Goal: Task Accomplishment & Management: Manage account settings

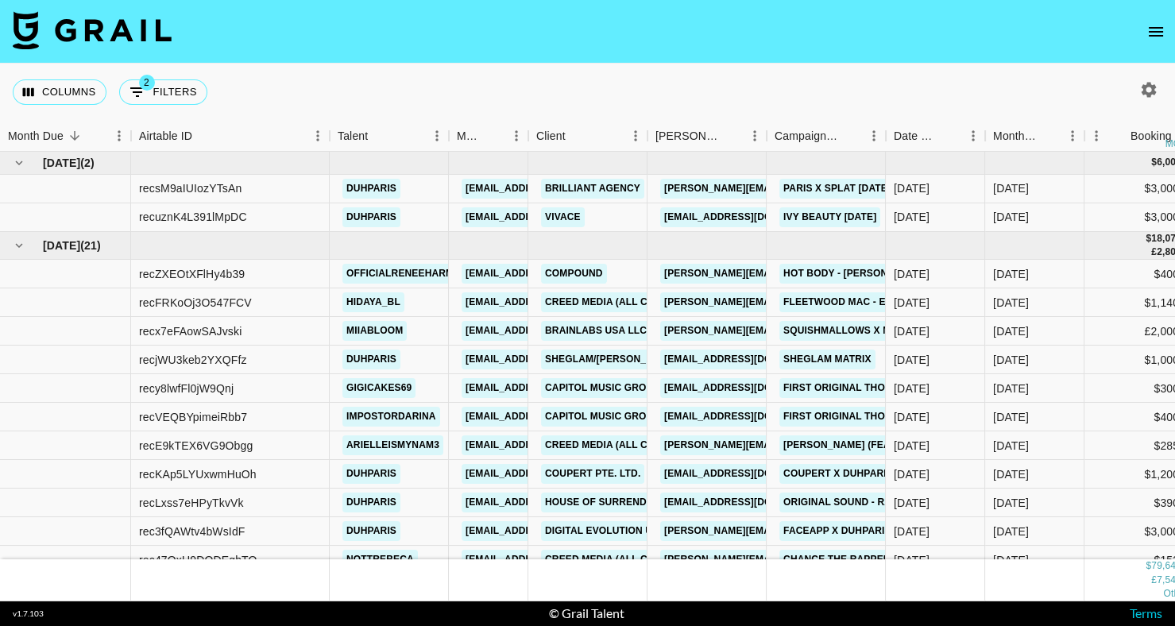
click at [1152, 29] on icon "open drawer" at bounding box center [1156, 31] width 19 height 19
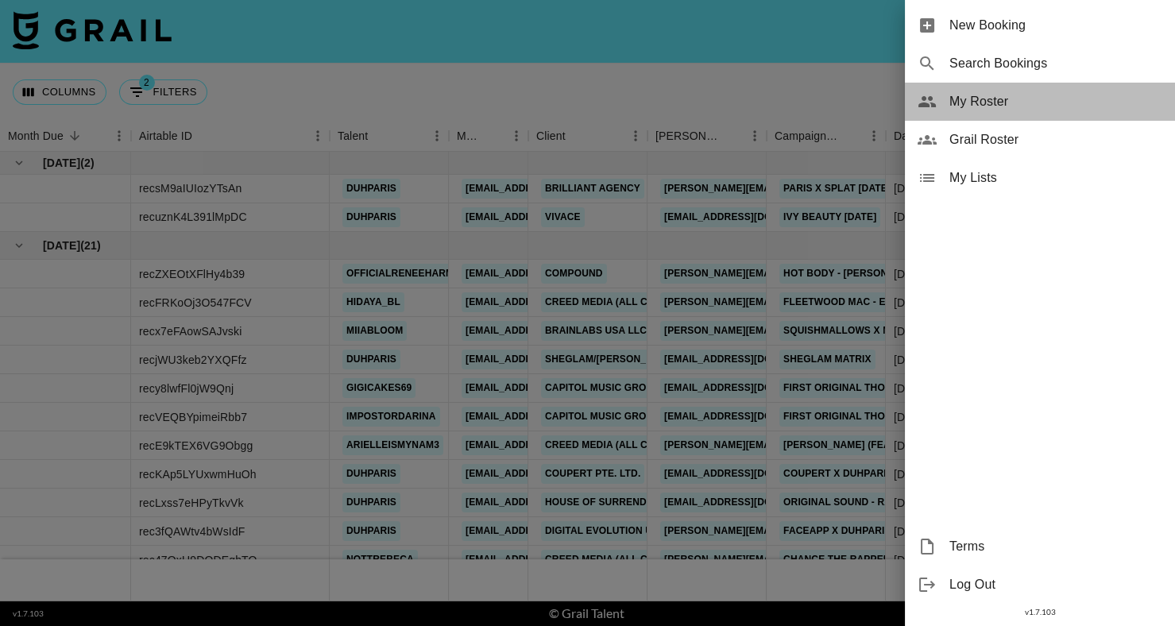
click at [1008, 99] on span "My Roster" at bounding box center [1056, 101] width 213 height 19
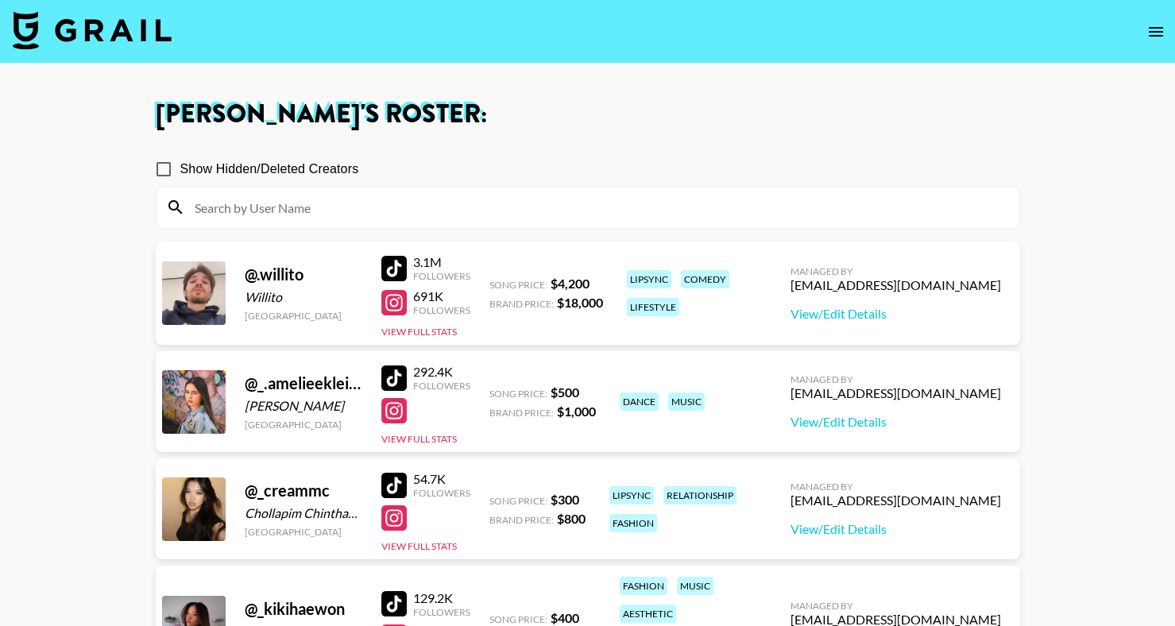
click at [567, 148] on section "Show Hidden/Deleted Creators" at bounding box center [588, 184] width 865 height 89
click at [567, 193] on div at bounding box center [588, 207] width 863 height 41
click at [575, 213] on input at bounding box center [597, 207] width 825 height 25
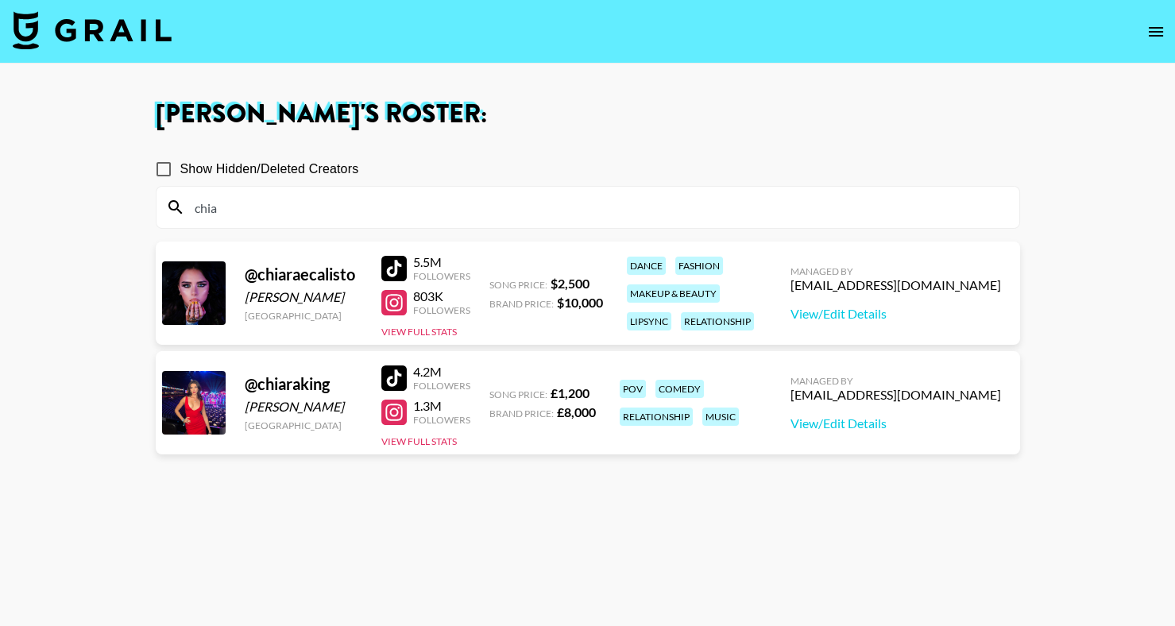
click at [675, 189] on div "chia" at bounding box center [588, 207] width 863 height 41
click at [0, 0] on section "[PERSON_NAME] 's Roster: Show Hidden/Deleted Creators chia @ chiaraecalisto [PE…" at bounding box center [587, 370] width 1175 height 741
click at [226, 216] on input "chia" at bounding box center [597, 207] width 825 height 25
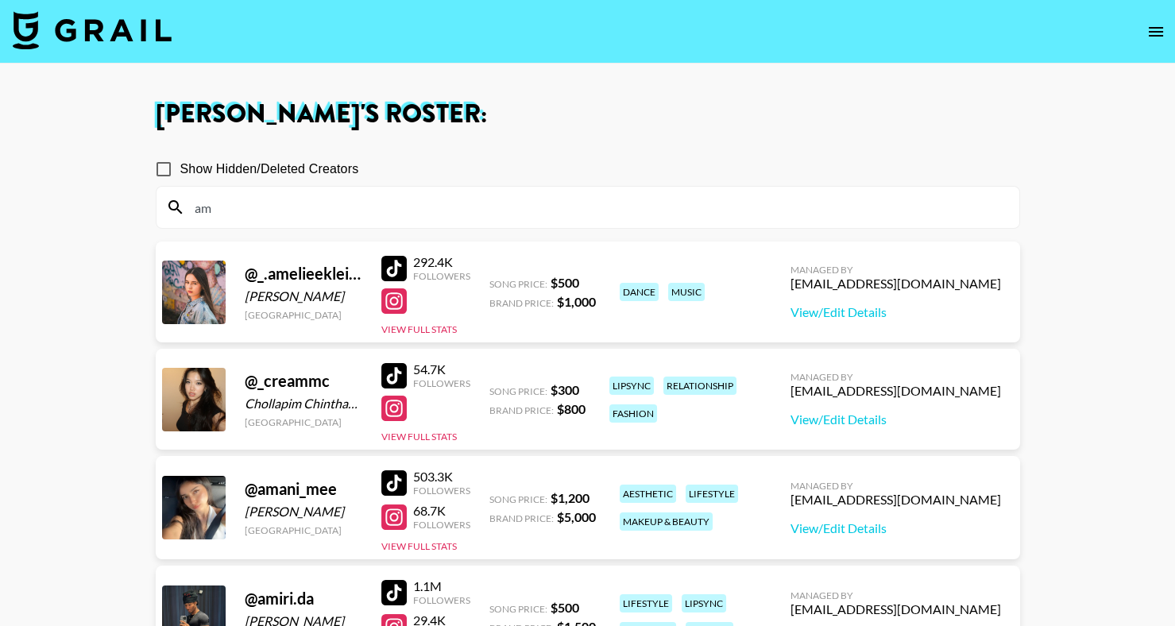
click at [480, 185] on div "Show Hidden/Deleted Creators" at bounding box center [588, 169] width 865 height 33
drag, startPoint x: 390, startPoint y: 264, endPoint x: 276, endPoint y: 0, distance: 287.6
click at [291, 209] on input "am" at bounding box center [597, 207] width 825 height 25
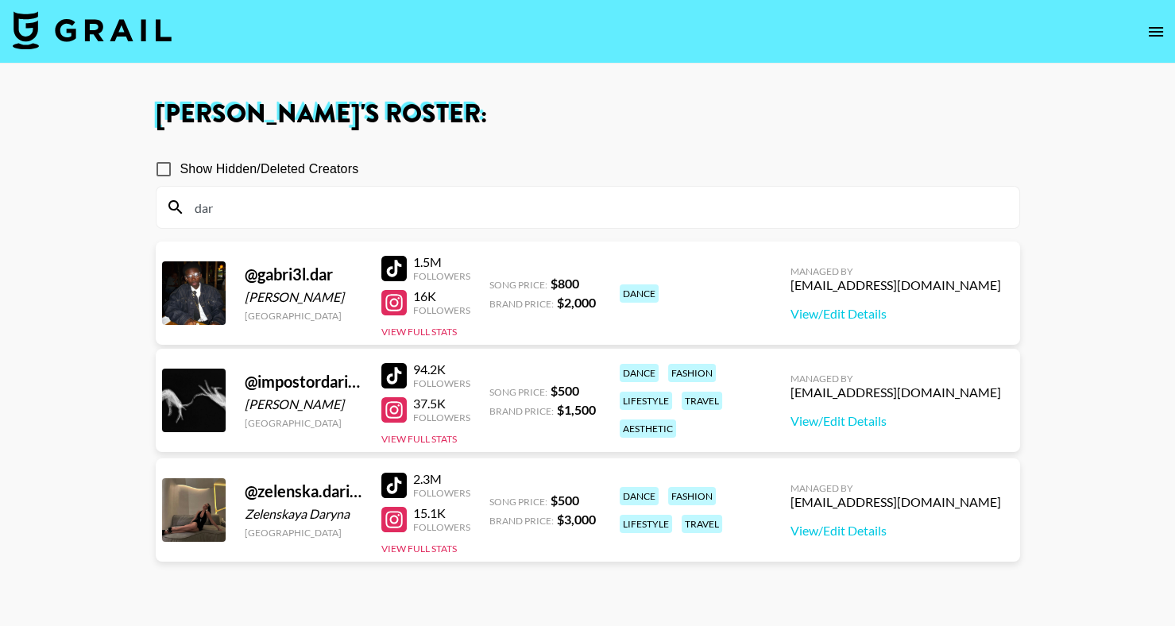
type input "dar"
drag, startPoint x: 395, startPoint y: 376, endPoint x: 197, endPoint y: 2, distance: 423.4
click at [0, 0] on section "[PERSON_NAME] 's Roster: Show Hidden/Deleted Creators dar @ gabri3l.dar [PERSON…" at bounding box center [587, 370] width 1175 height 741
click at [386, 383] on div at bounding box center [393, 375] width 25 height 25
click at [257, 213] on input "dar" at bounding box center [597, 207] width 825 height 25
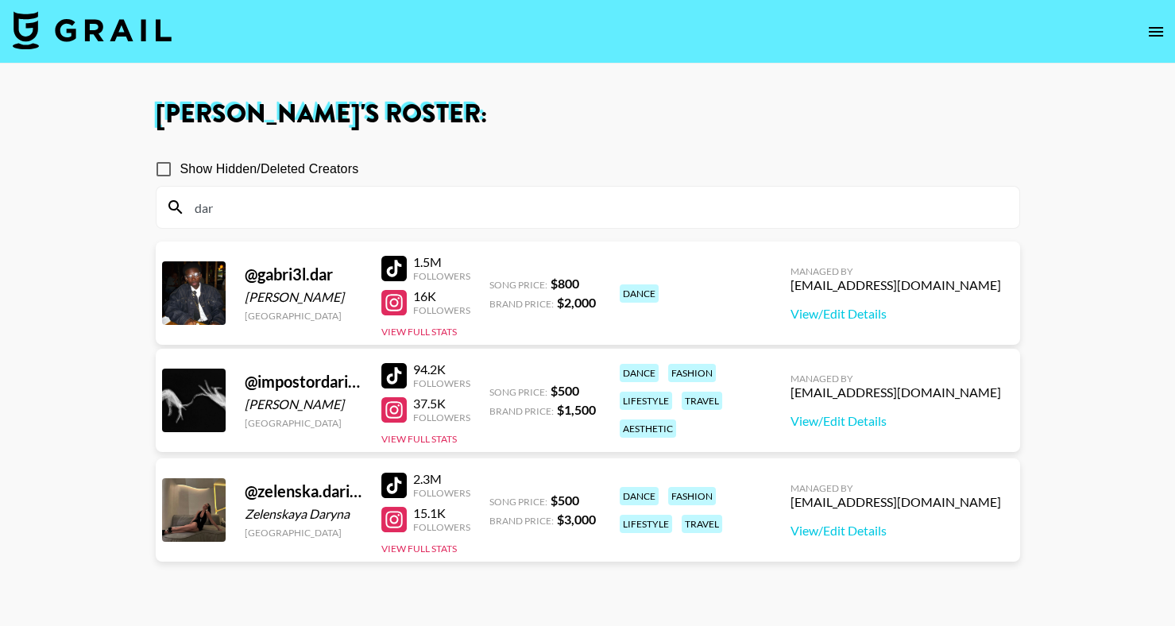
click at [257, 213] on input "dar" at bounding box center [597, 207] width 825 height 25
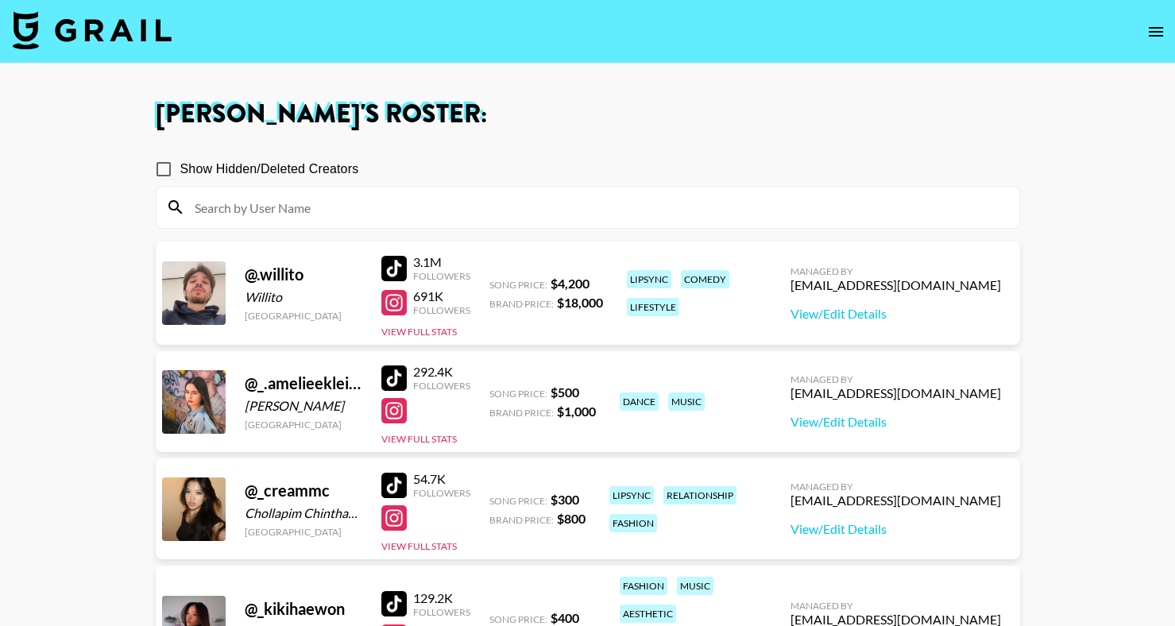
click at [325, 203] on input at bounding box center [597, 207] width 825 height 25
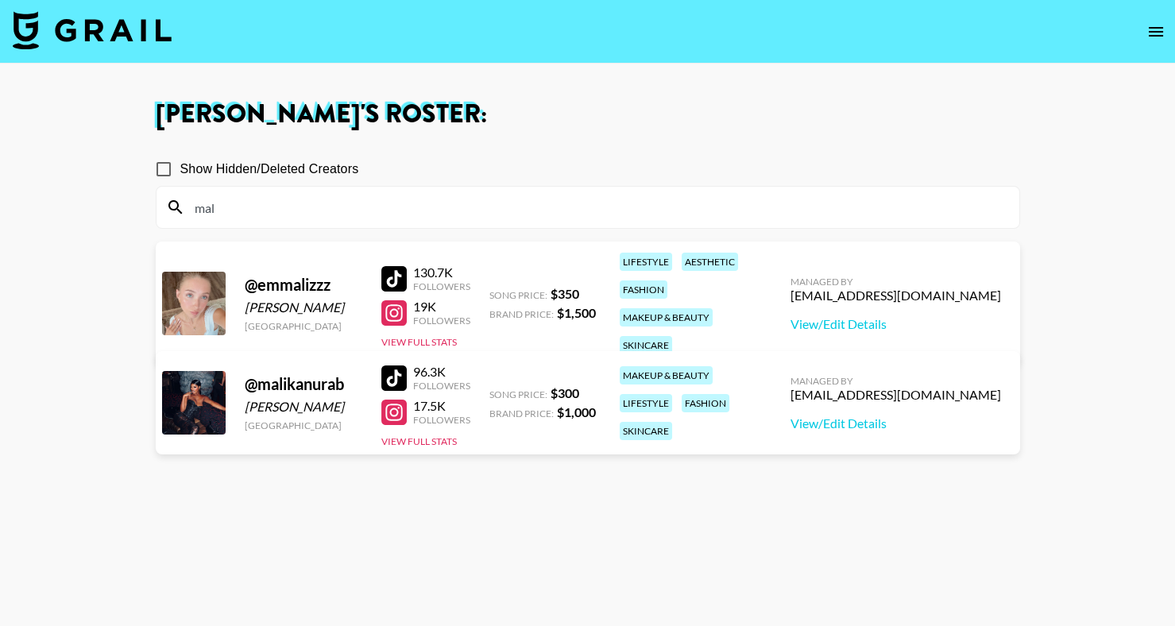
type input "mal"
click at [587, 114] on h1 "[PERSON_NAME] 's Roster:" at bounding box center [588, 114] width 865 height 25
click at [385, 376] on div at bounding box center [393, 378] width 25 height 25
click at [146, 25] on img at bounding box center [92, 30] width 159 height 38
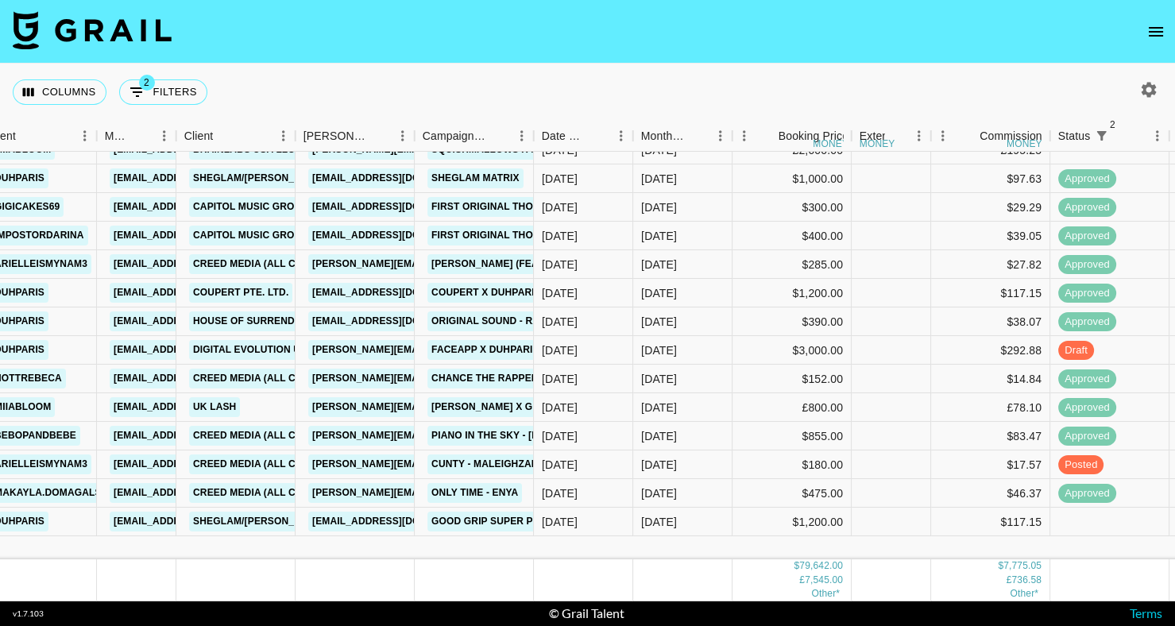
scroll to position [0, 352]
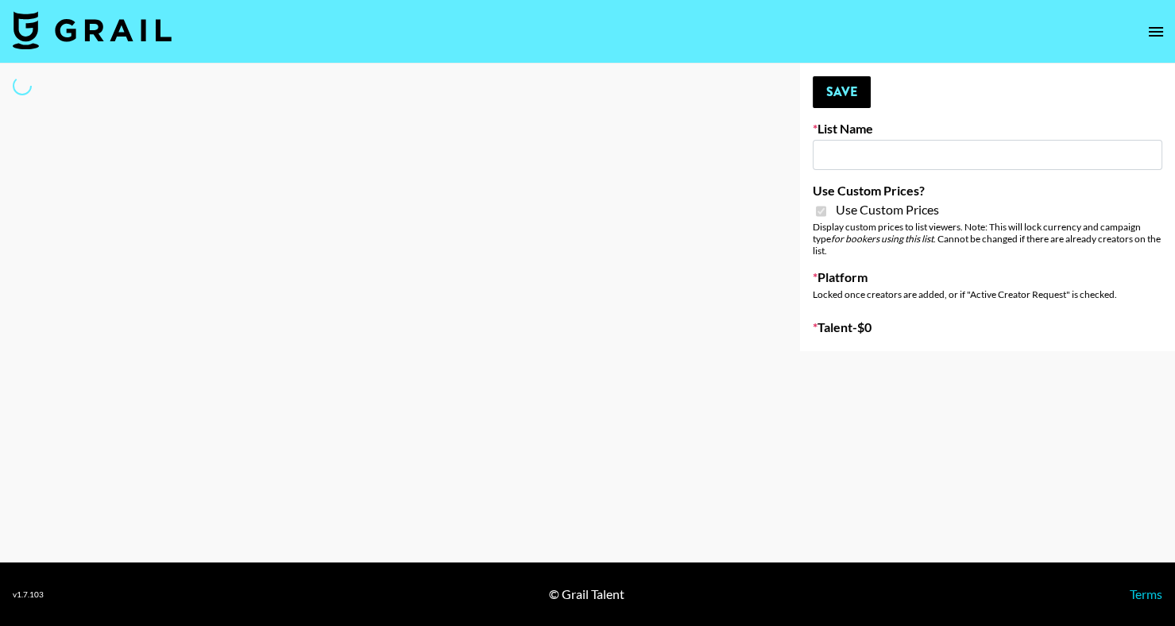
type input "Ladder ([DATE])"
checkbox input "true"
select select "Brand"
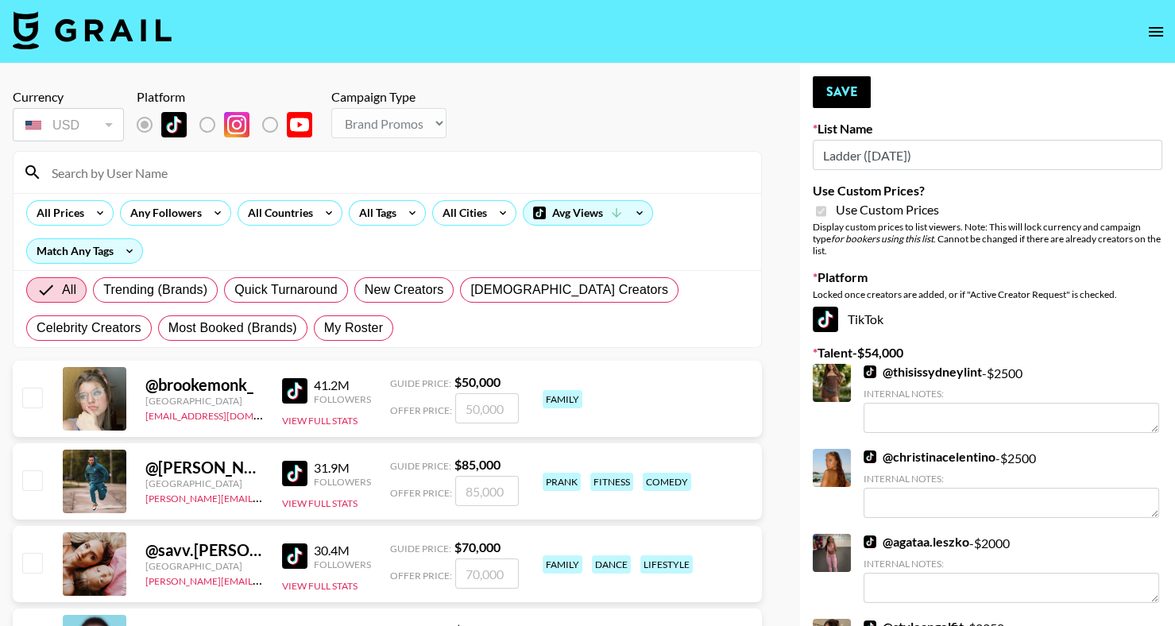
click at [198, 162] on input at bounding box center [397, 172] width 710 height 25
type input ";"
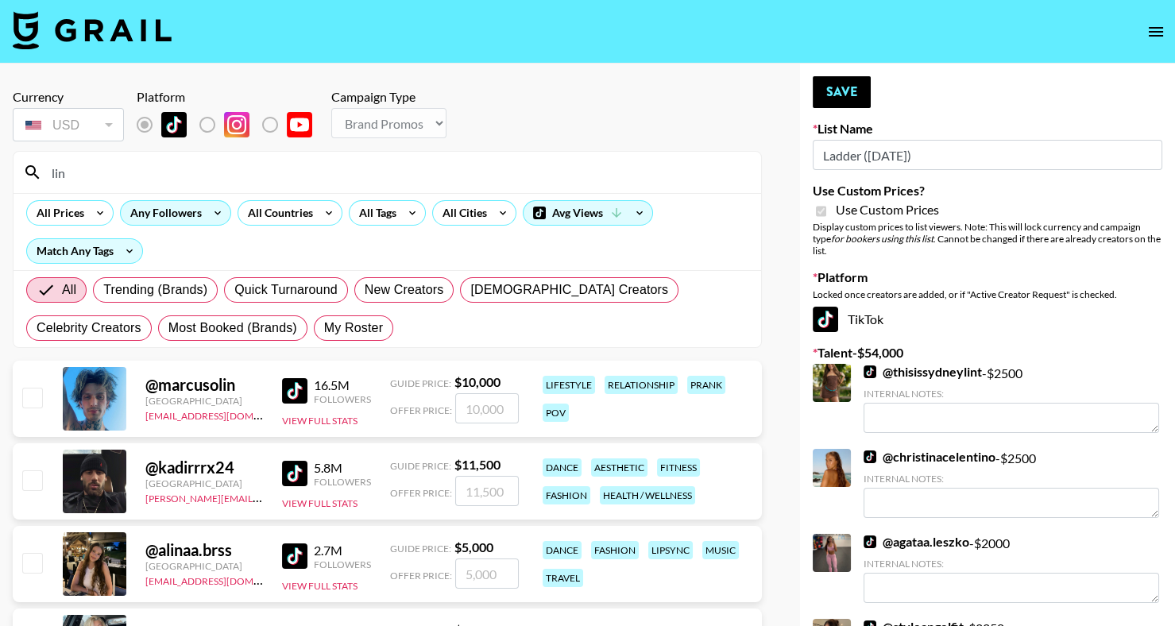
type input "[PERSON_NAME]"
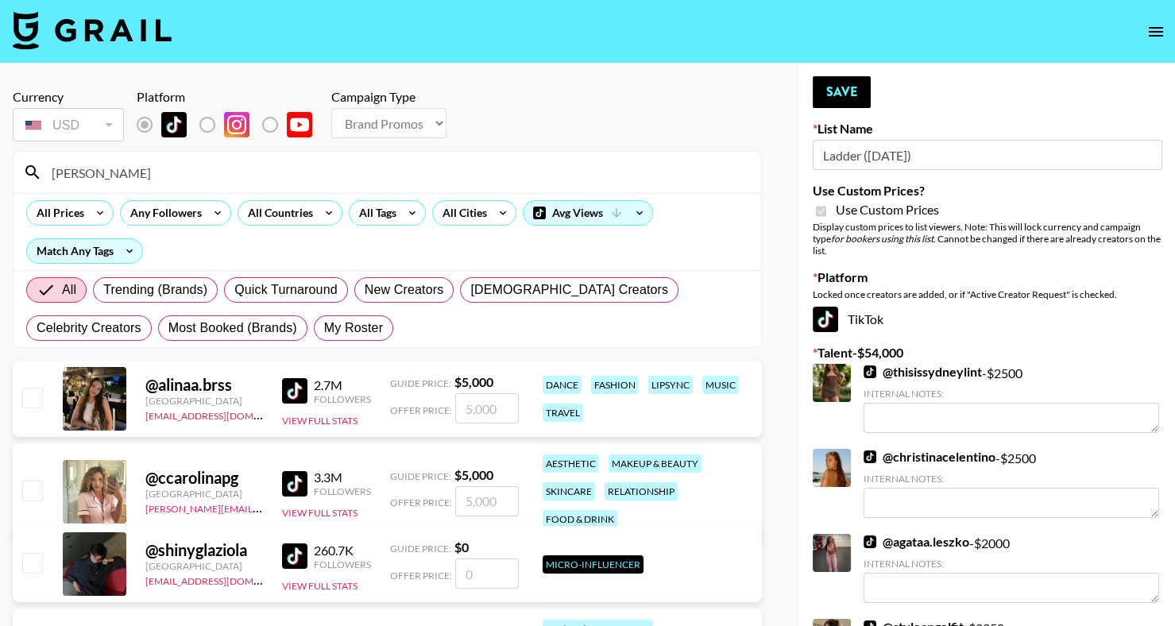
drag, startPoint x: 92, startPoint y: 175, endPoint x: 32, endPoint y: 175, distance: 60.4
click at [32, 175] on div "[PERSON_NAME]" at bounding box center [388, 172] width 748 height 41
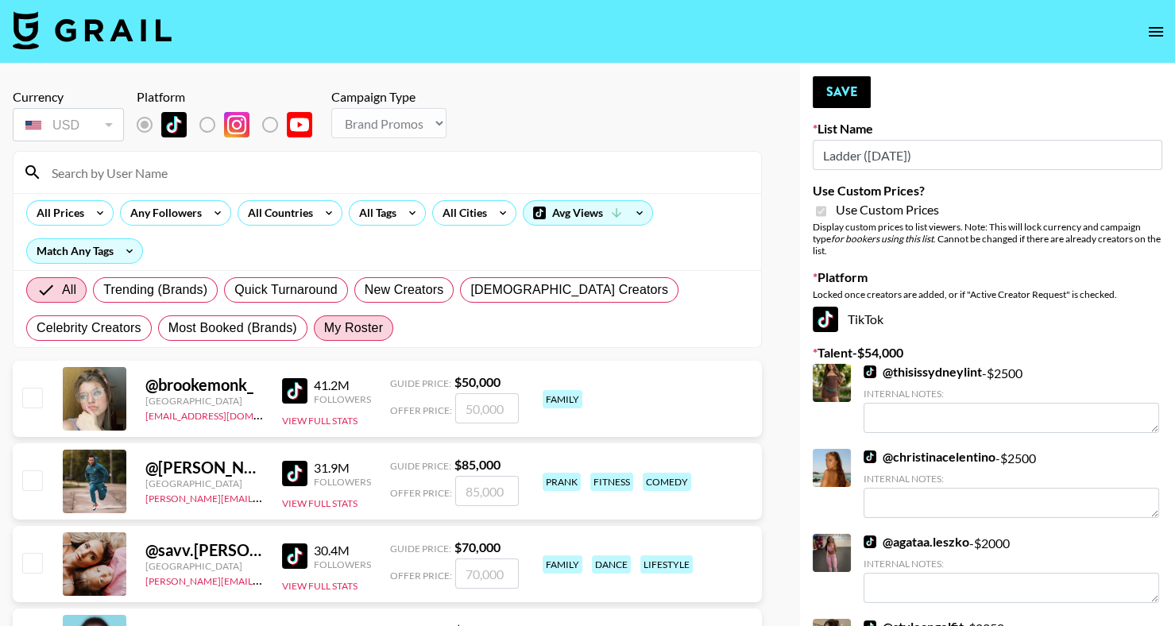
click at [314, 315] on label "My Roster" at bounding box center [353, 327] width 79 height 25
click at [324, 328] on input "My Roster" at bounding box center [324, 328] width 0 height 0
radio input "true"
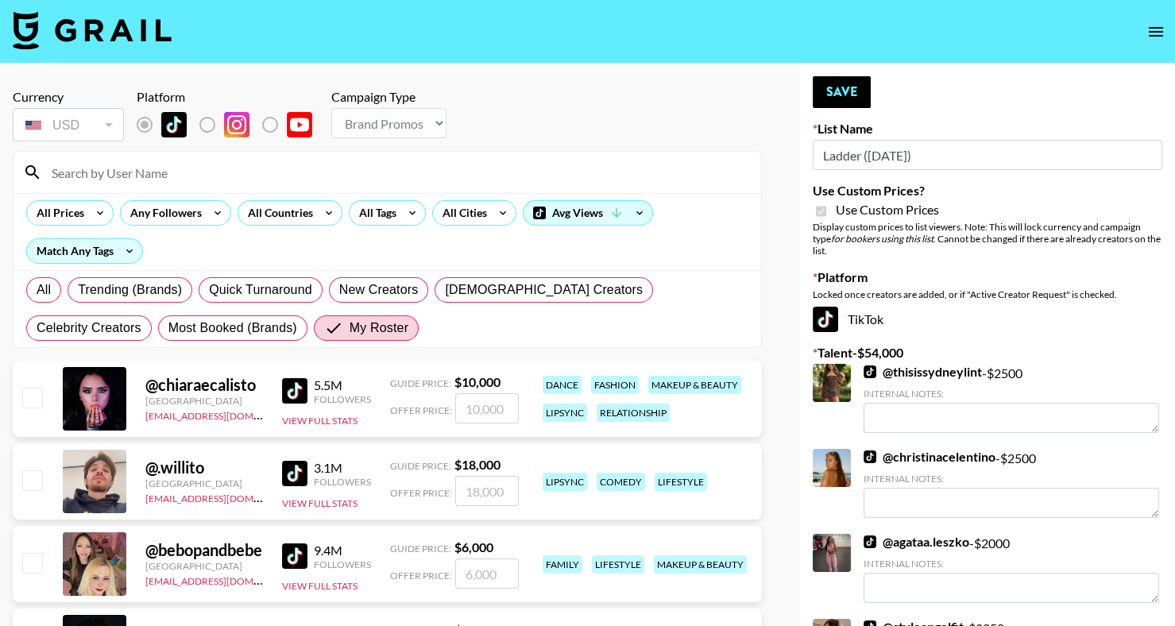
click at [161, 172] on input at bounding box center [397, 172] width 710 height 25
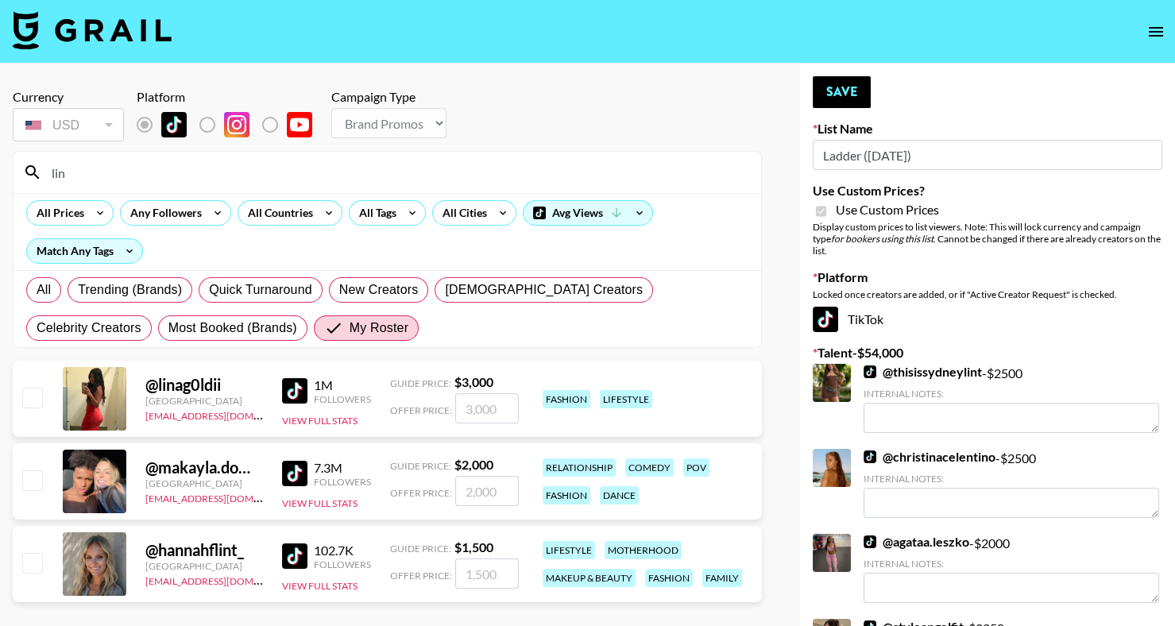
type input "lin"
click at [306, 382] on img at bounding box center [294, 390] width 25 height 25
click at [32, 397] on input "checkbox" at bounding box center [31, 397] width 19 height 19
checkbox input "true"
type input "3000"
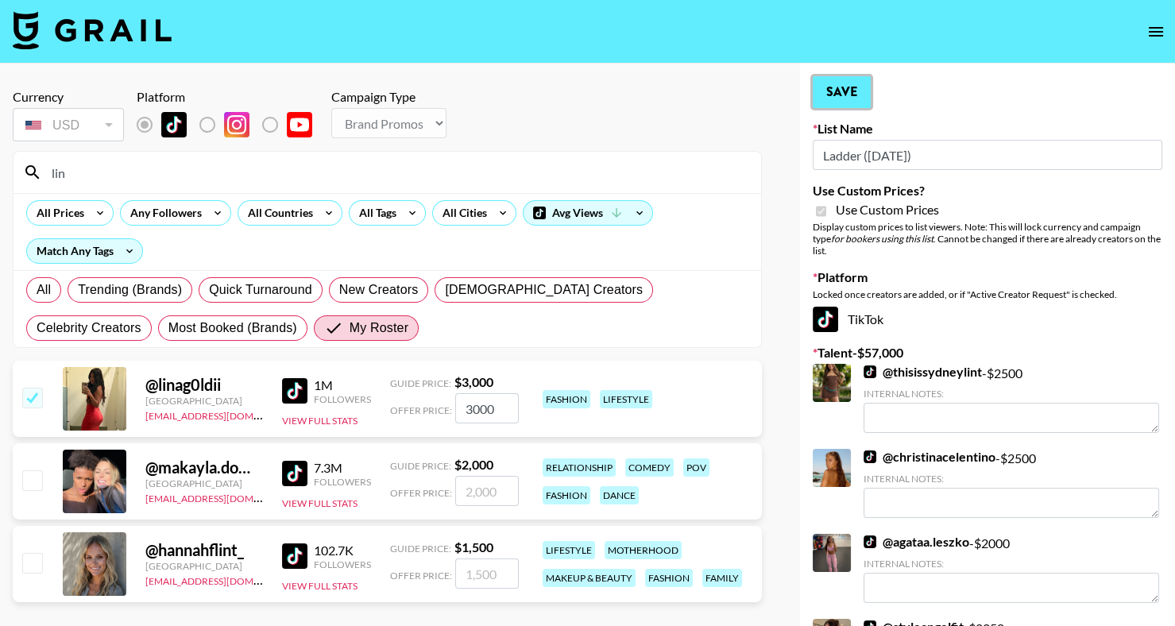
click at [868, 95] on button "Save" at bounding box center [842, 92] width 58 height 32
